Goal: Navigation & Orientation: Understand site structure

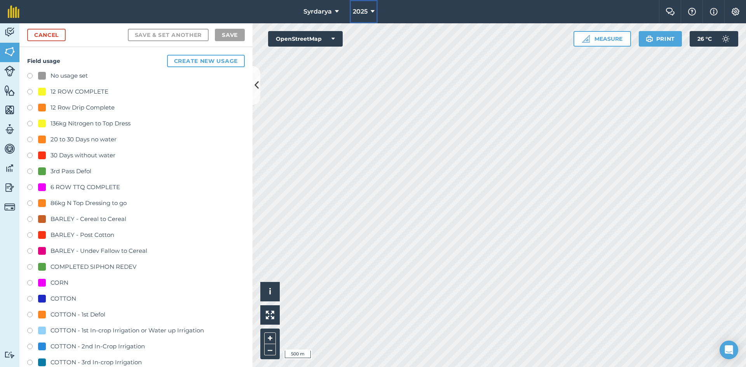
click at [365, 12] on span "2025" at bounding box center [360, 11] width 15 height 9
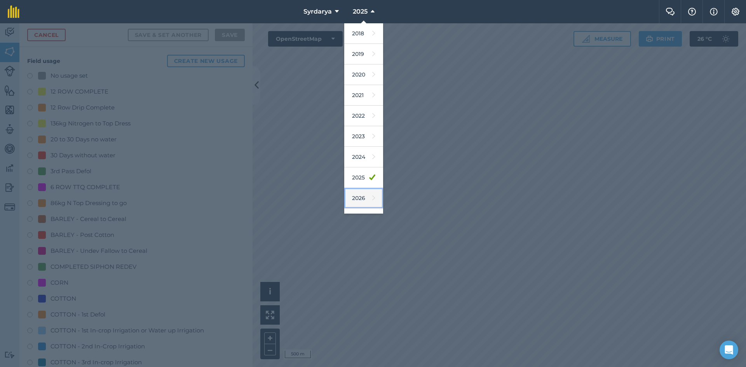
click at [355, 192] on link "2026" at bounding box center [363, 198] width 39 height 21
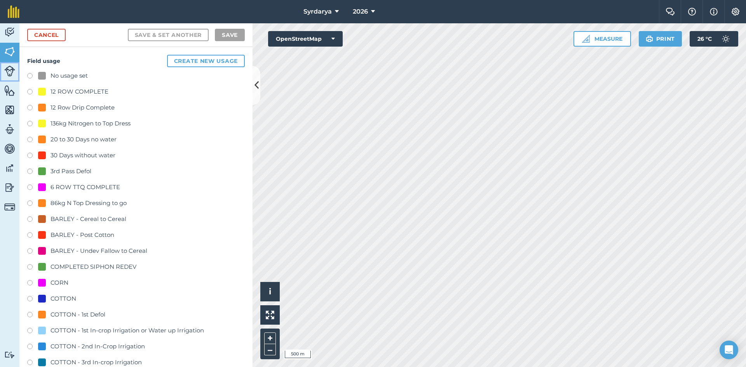
click at [10, 72] on img at bounding box center [9, 71] width 11 height 11
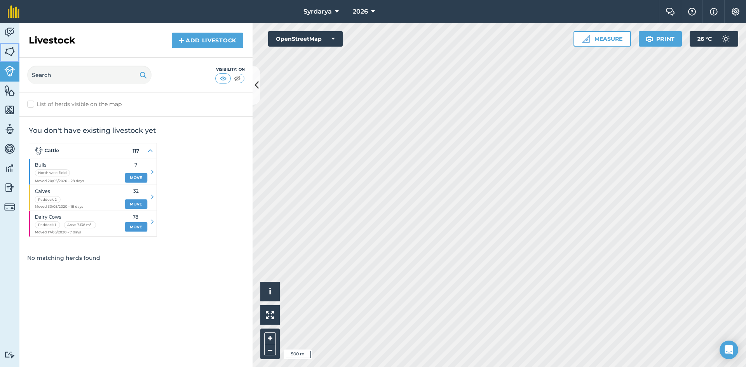
click at [10, 53] on img at bounding box center [9, 52] width 11 height 12
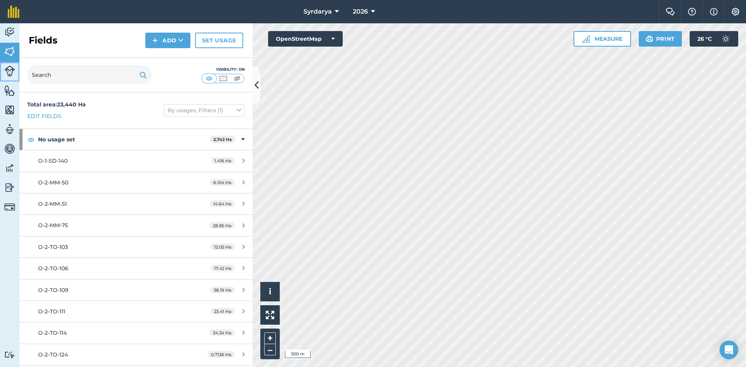
click at [10, 72] on img at bounding box center [9, 71] width 11 height 11
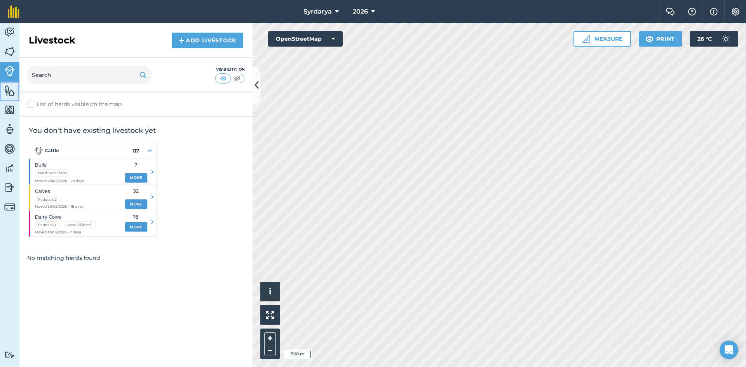
click at [5, 97] on link "Features" at bounding box center [9, 91] width 19 height 19
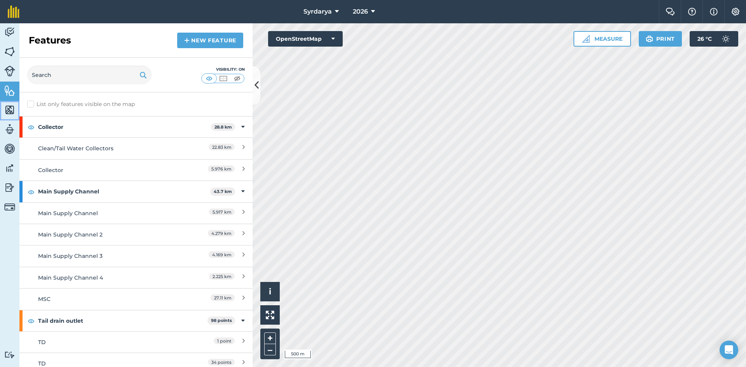
click at [10, 112] on img at bounding box center [9, 110] width 11 height 12
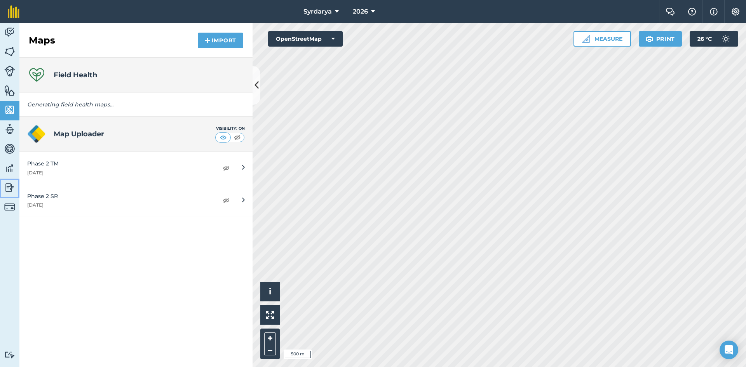
click at [10, 185] on img at bounding box center [9, 188] width 11 height 12
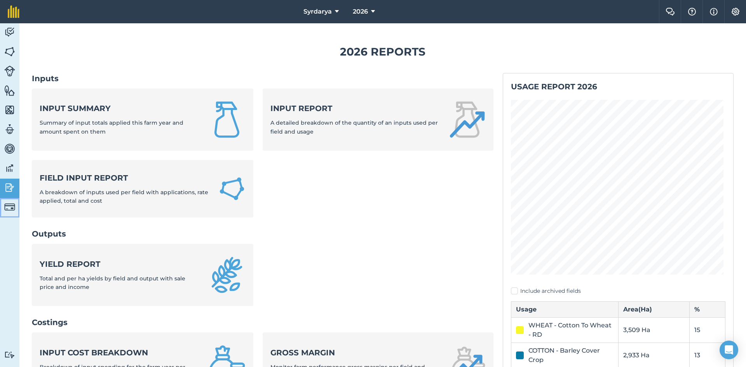
click at [10, 209] on img at bounding box center [9, 207] width 11 height 11
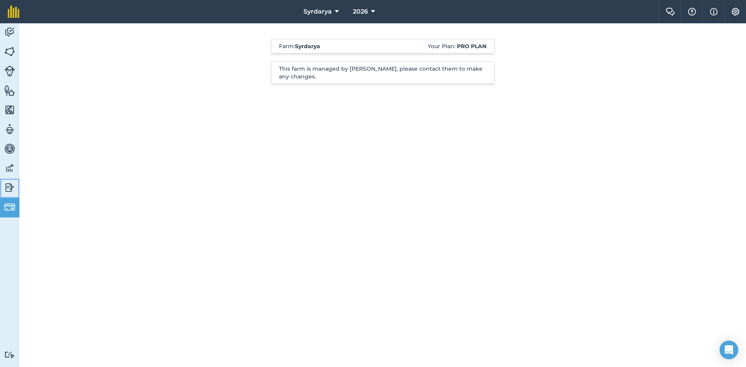
click at [7, 185] on img at bounding box center [9, 188] width 11 height 12
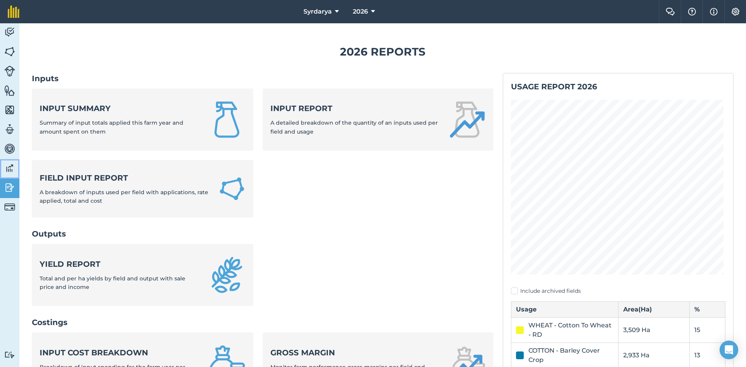
click at [7, 164] on img at bounding box center [9, 168] width 11 height 12
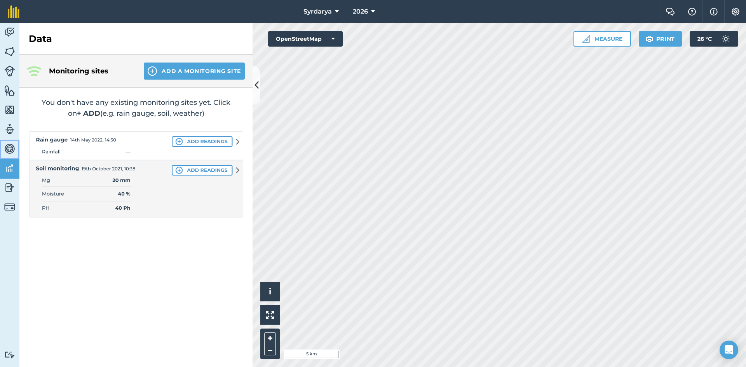
click at [11, 150] on img at bounding box center [9, 149] width 11 height 12
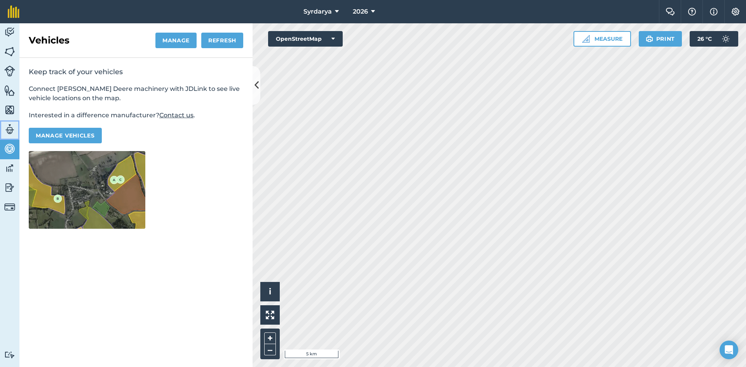
click at [9, 131] on img at bounding box center [9, 130] width 11 height 12
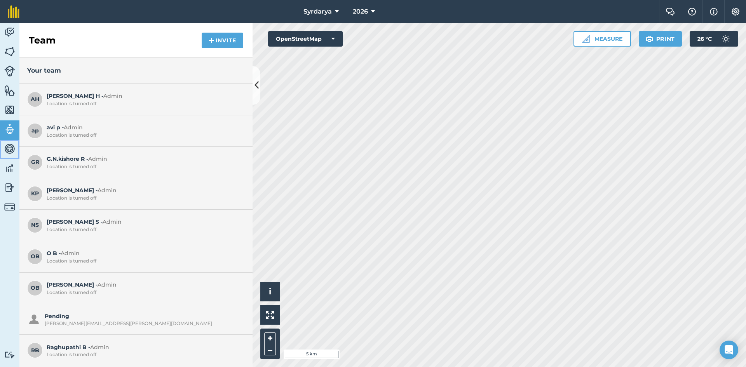
click at [11, 150] on img at bounding box center [9, 149] width 11 height 12
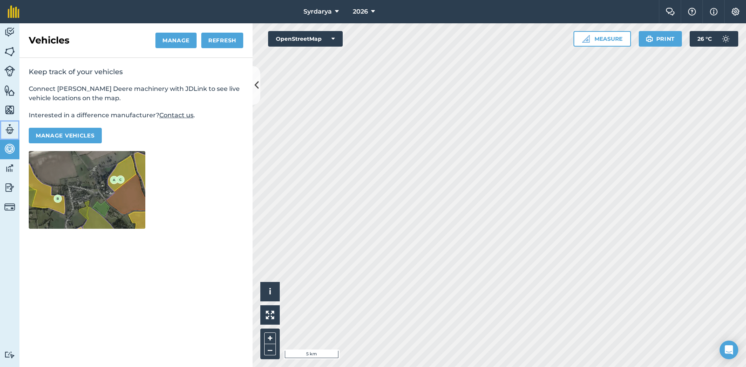
click at [9, 128] on img at bounding box center [9, 130] width 11 height 12
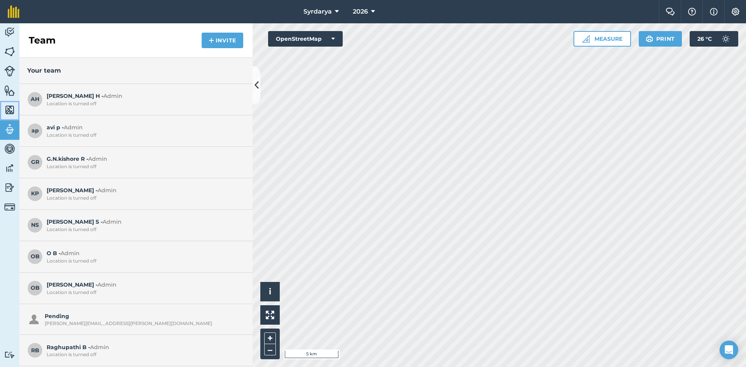
click at [9, 112] on img at bounding box center [9, 110] width 11 height 12
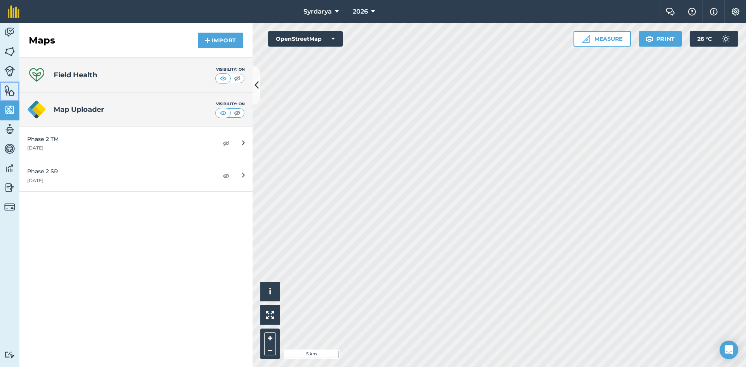
click at [9, 89] on img at bounding box center [9, 91] width 11 height 12
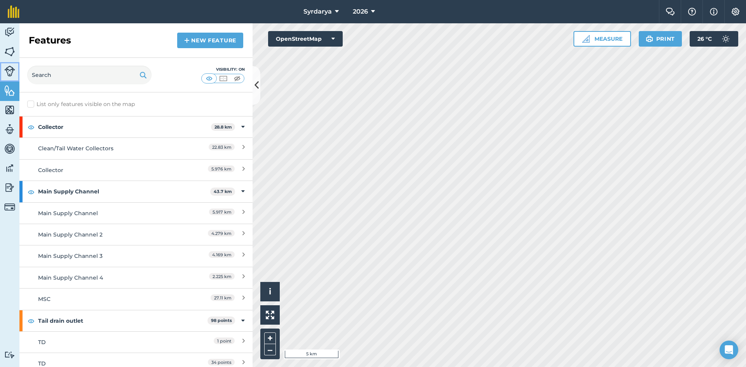
click at [12, 72] on img at bounding box center [9, 71] width 11 height 11
